Goal: Subscribe to service/newsletter

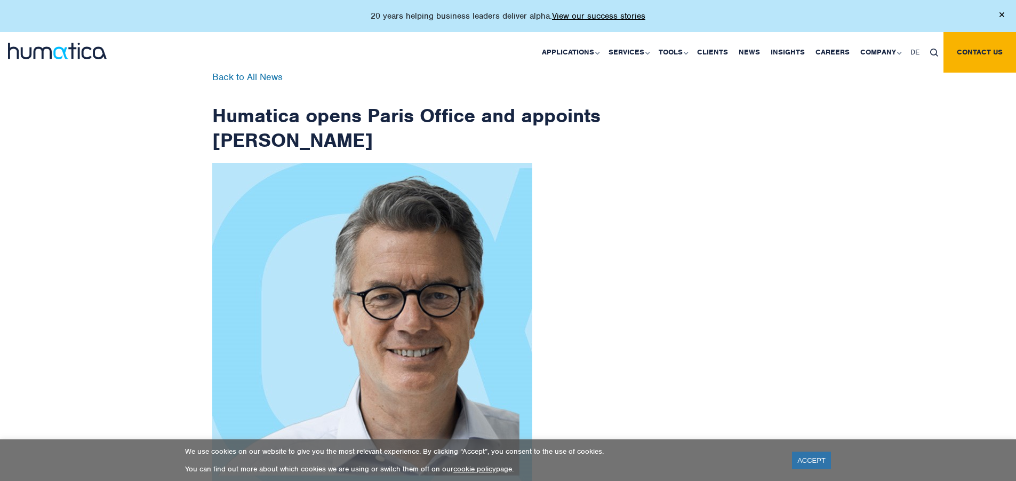
scroll to position [1702, 0]
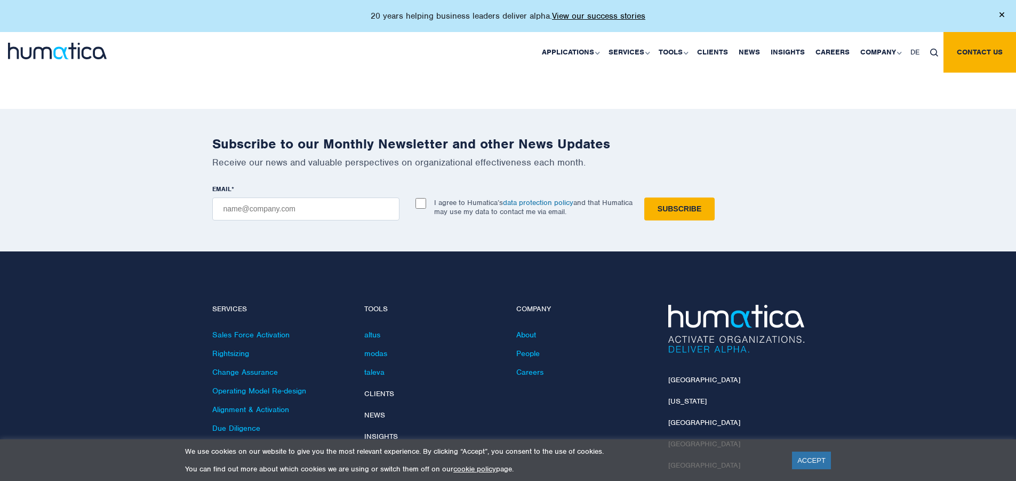
checkbox input "true"
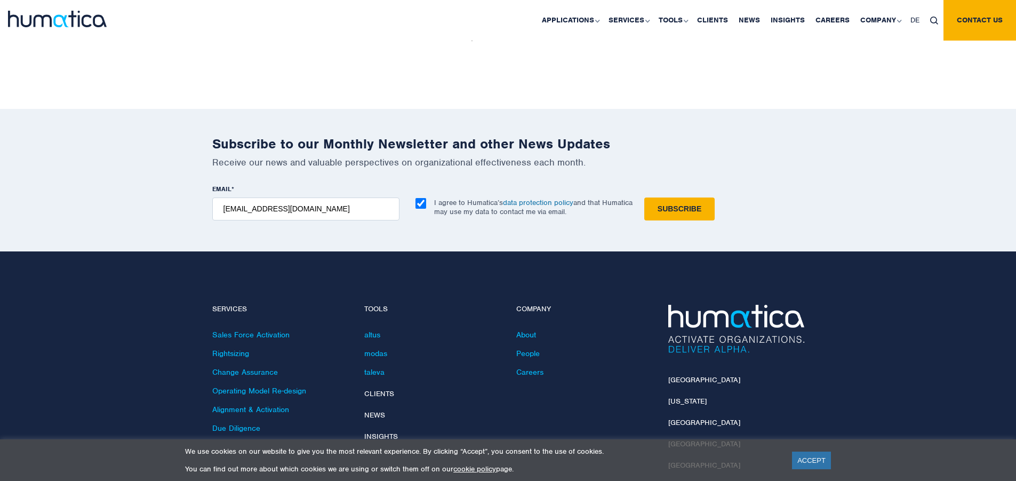
type input "[EMAIL_ADDRESS][DOMAIN_NAME]"
click at [645, 197] on input "Subscribe" at bounding box center [680, 208] width 70 height 23
